Goal: Information Seeking & Learning: Check status

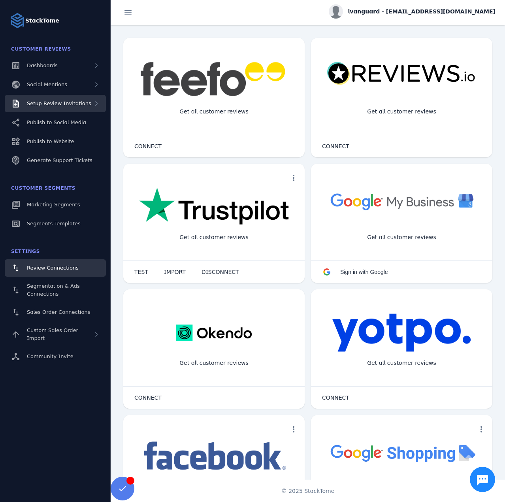
click at [79, 104] on span "Setup Review Invitations" at bounding box center [59, 103] width 64 height 6
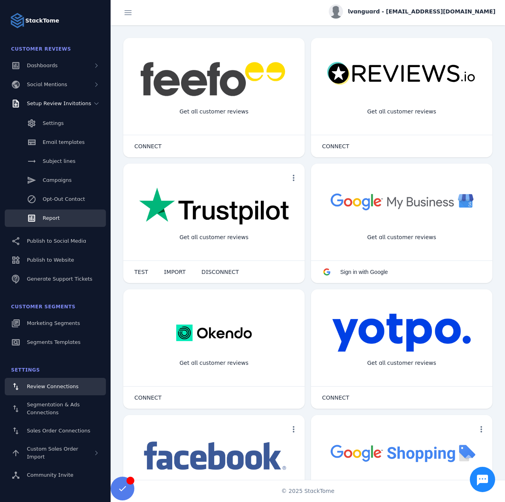
click at [66, 220] on link "Report" at bounding box center [55, 218] width 101 height 17
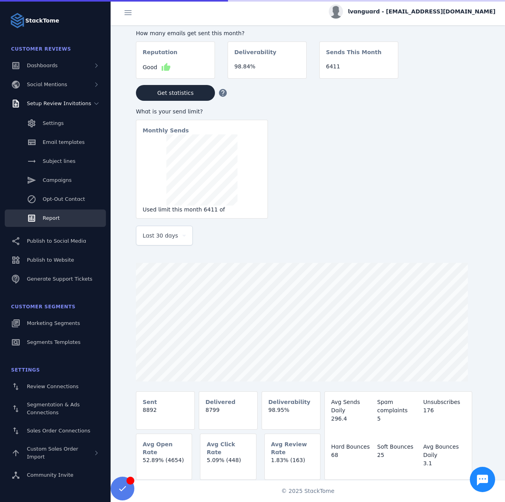
drag, startPoint x: 151, startPoint y: 239, endPoint x: 155, endPoint y: 242, distance: 5.3
click at [151, 238] on span "Last 30 days" at bounding box center [161, 235] width 36 height 9
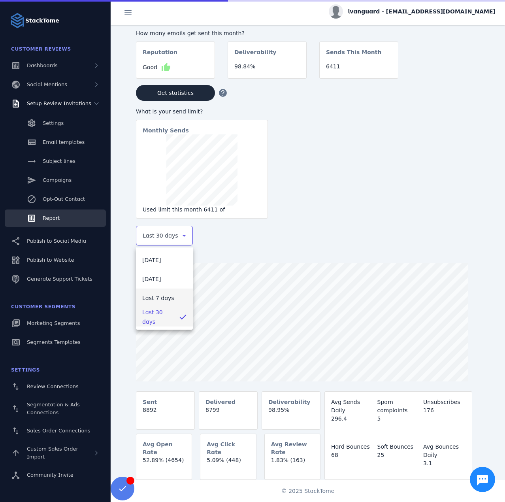
click at [155, 296] on span "Last 7 days" at bounding box center [158, 297] width 32 height 9
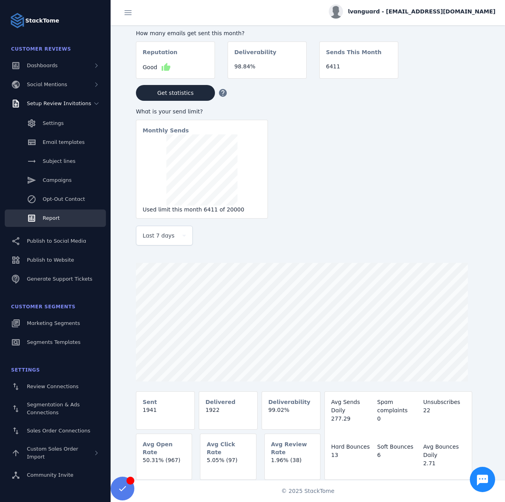
click at [417, 13] on span "lvanguard - [EMAIL_ADDRESS][DOMAIN_NAME]" at bounding box center [422, 12] width 148 height 8
click at [452, 74] on icon at bounding box center [449, 76] width 9 height 9
